Goal: Task Accomplishment & Management: Use online tool/utility

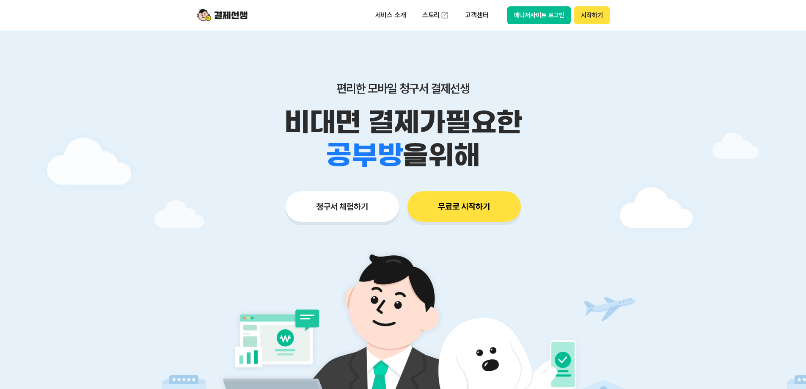
click at [377, 206] on button "청구서 체험하기" at bounding box center [342, 206] width 113 height 30
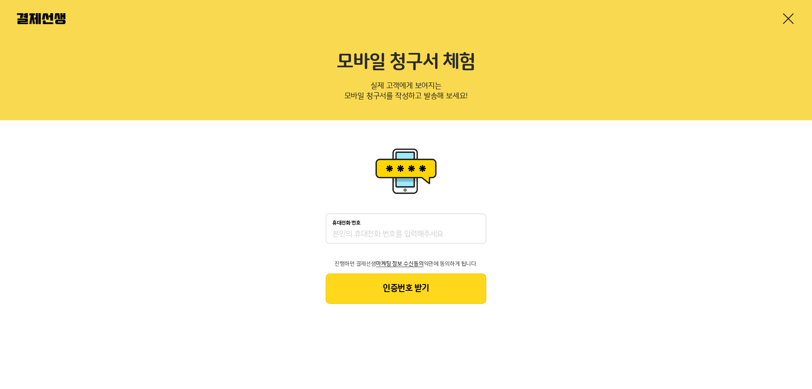
click at [790, 11] on div at bounding box center [406, 18] width 812 height 37
click at [787, 19] on link at bounding box center [789, 19] width 14 height 14
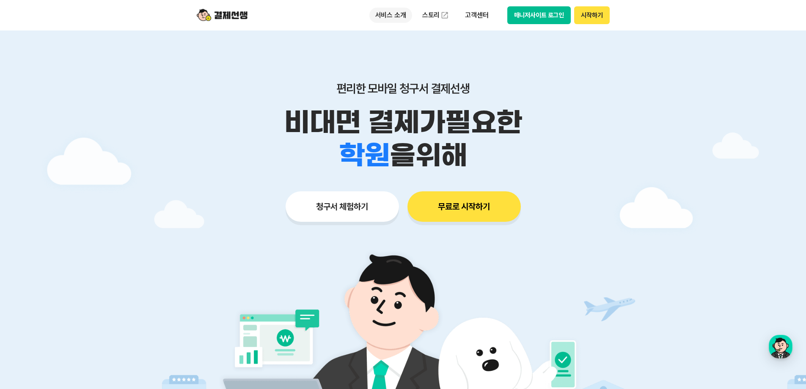
click at [397, 16] on p "서비스 소개" at bounding box center [390, 15] width 43 height 15
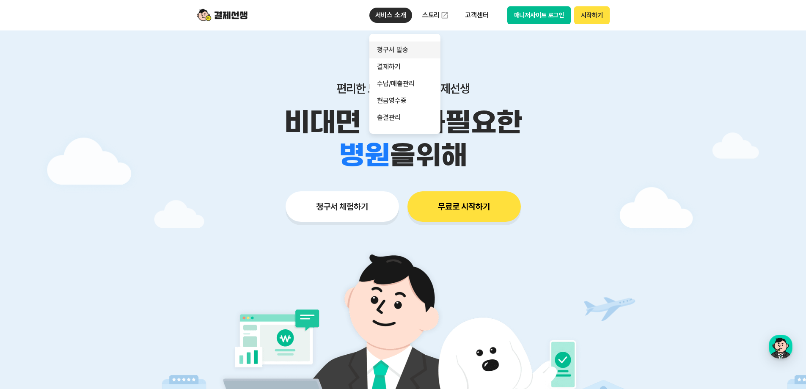
click at [395, 52] on link "청구서 발송" at bounding box center [404, 49] width 71 height 17
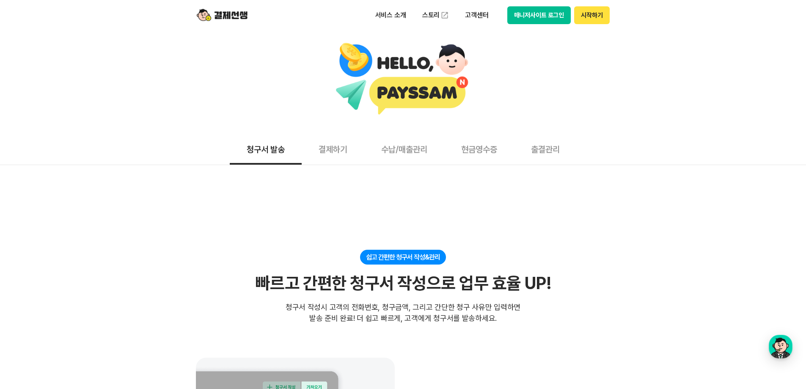
click at [351, 151] on button "결제하기" at bounding box center [333, 148] width 63 height 31
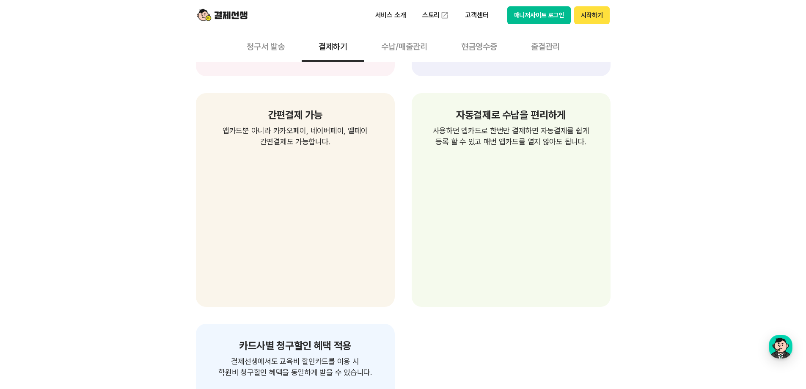
scroll to position [1100, 0]
